Goal: Information Seeking & Learning: Find specific fact

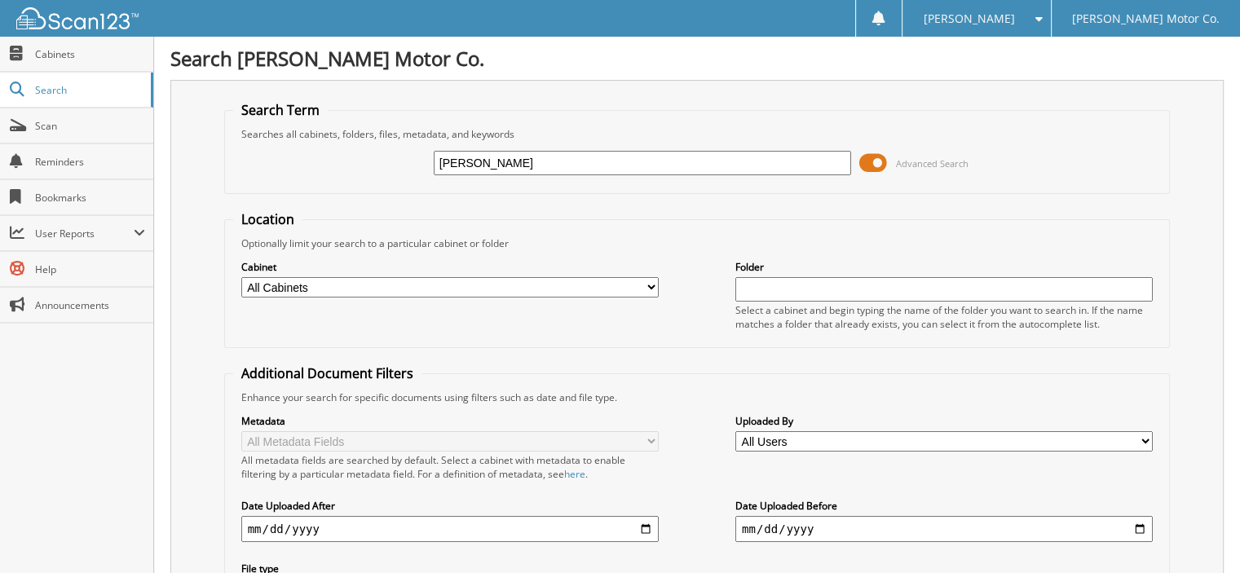
type input "[PERSON_NAME]"
click at [506, 169] on input "[PERSON_NAME]" at bounding box center [642, 163] width 417 height 24
type input "[PERSON_NAME]"
click at [469, 198] on form "Search Term Searches all cabinets, folders, files, metadata, and keywords dale …" at bounding box center [697, 392] width 946 height 583
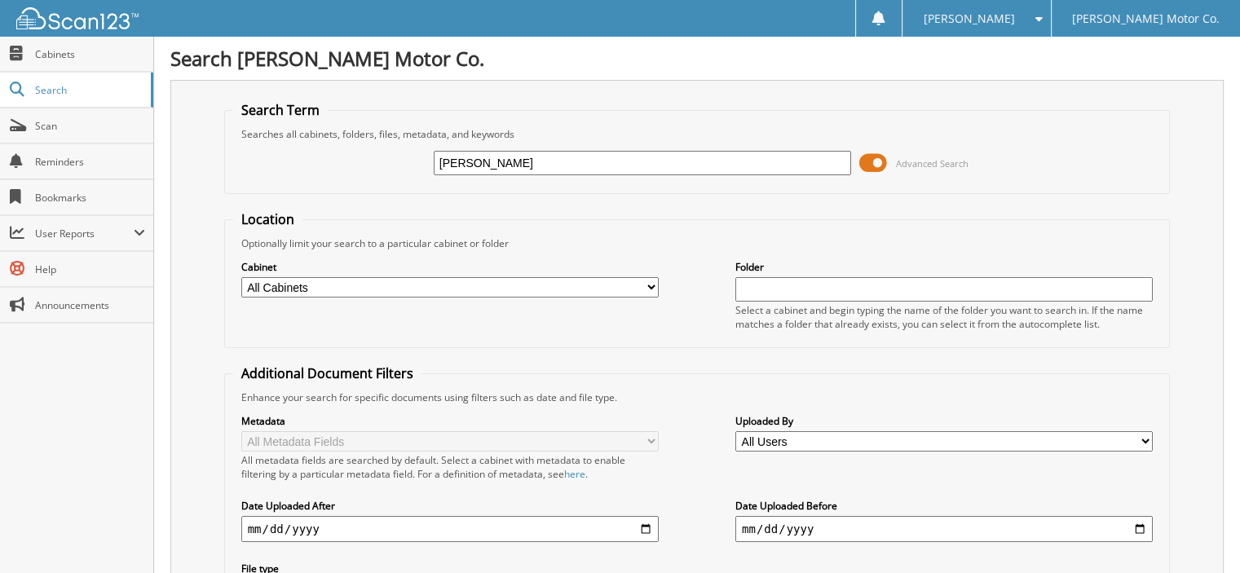
click at [498, 159] on input "[PERSON_NAME]" at bounding box center [642, 163] width 417 height 24
